Goal: Navigation & Orientation: Find specific page/section

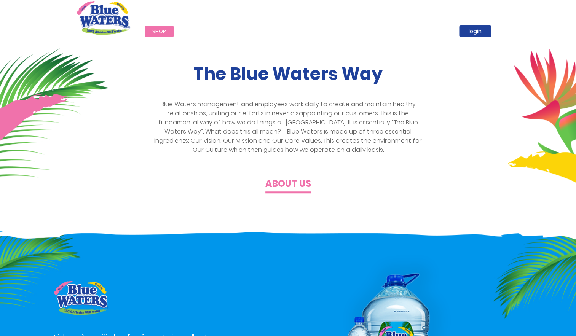
scroll to position [219, 0]
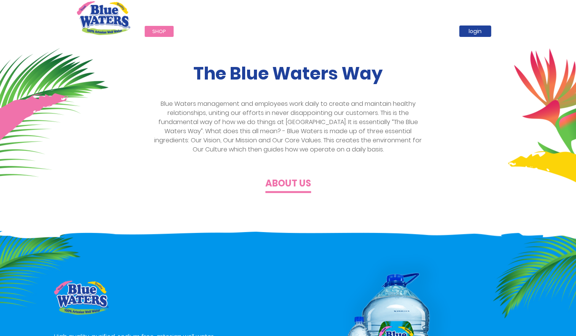
click at [296, 179] on h4 "About us" at bounding box center [288, 183] width 46 height 11
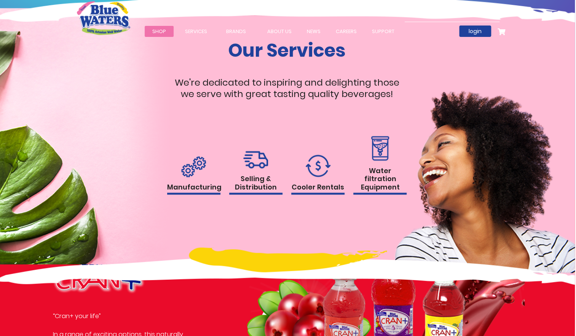
scroll to position [724, 1]
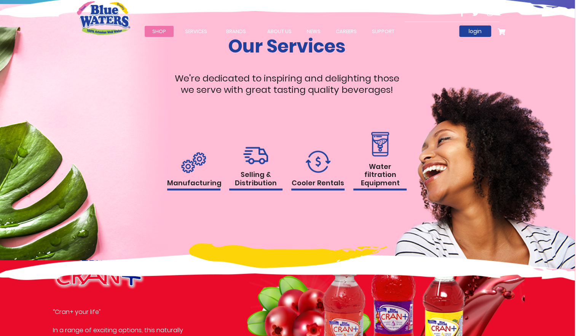
click at [374, 166] on h1 "Water filtration Equipment" at bounding box center [379, 176] width 53 height 29
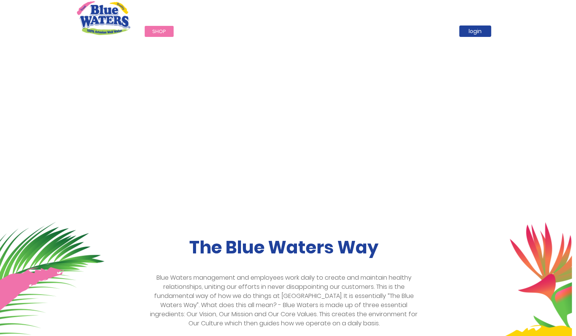
scroll to position [0, 4]
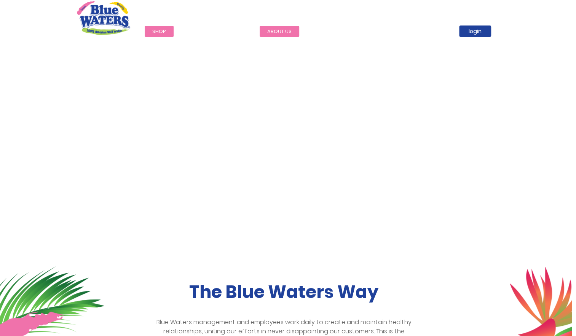
click at [281, 30] on link "about us" at bounding box center [280, 31] width 40 height 11
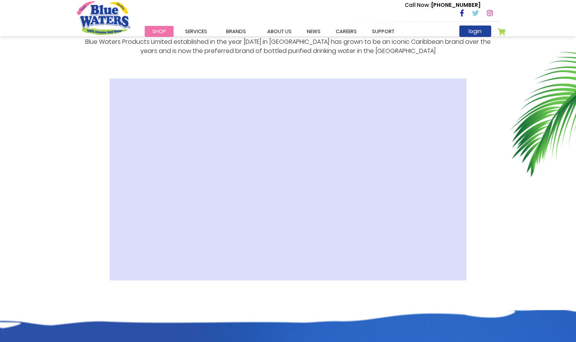
scroll to position [187, 0]
